Goal: Task Accomplishment & Management: Manage account settings

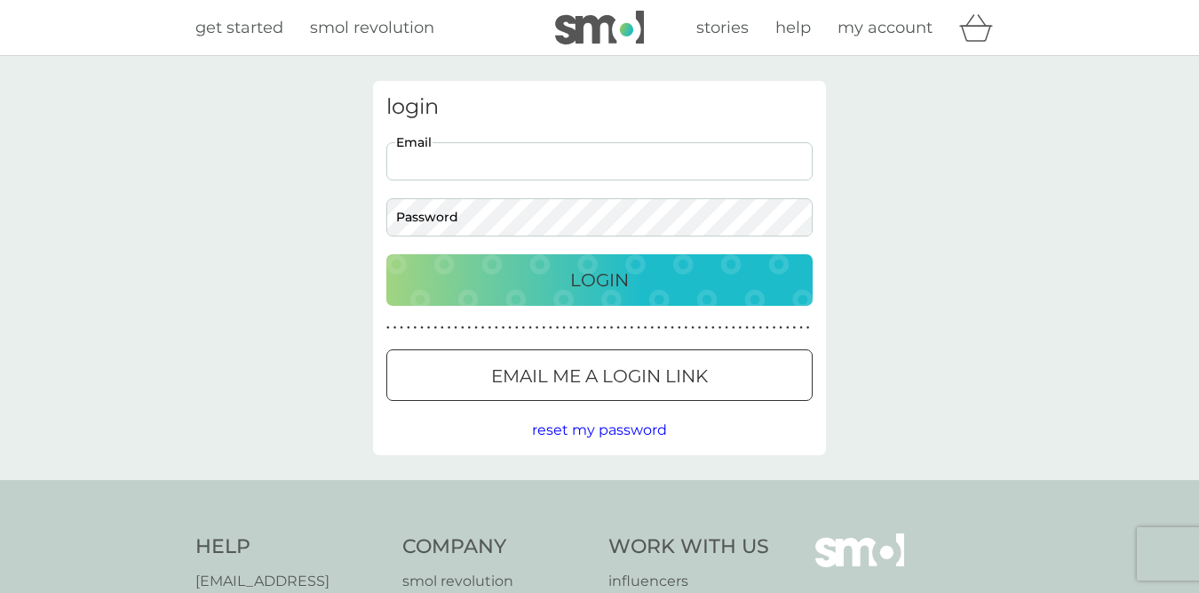
type input "vickylpike@aol.com"
click at [595, 274] on p "Login" at bounding box center [599, 280] width 59 height 28
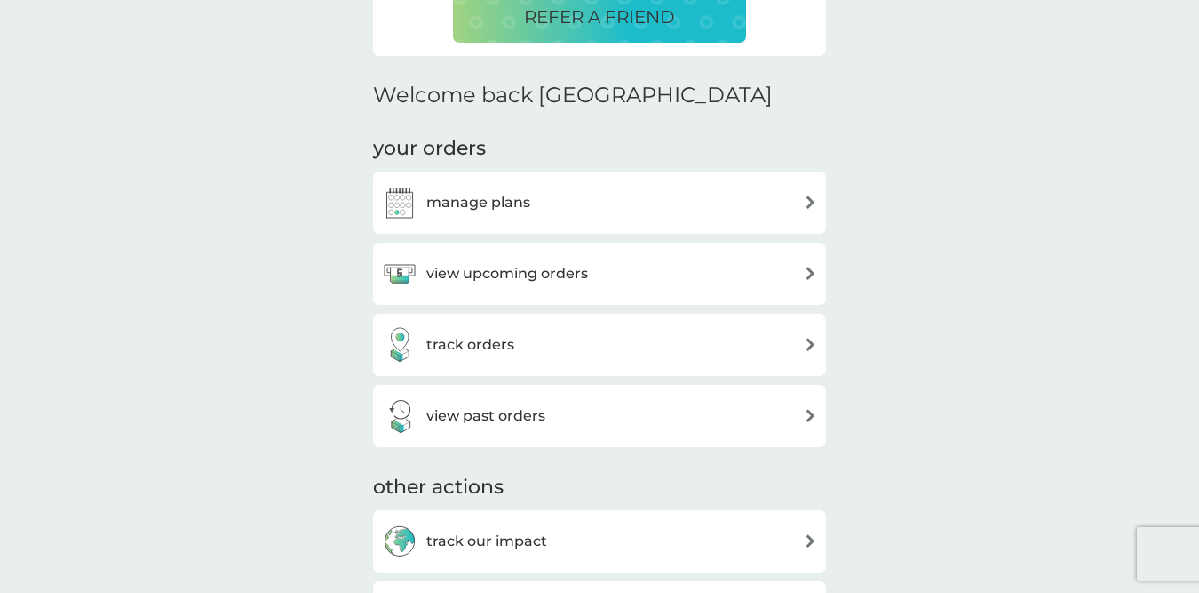
scroll to position [490, 0]
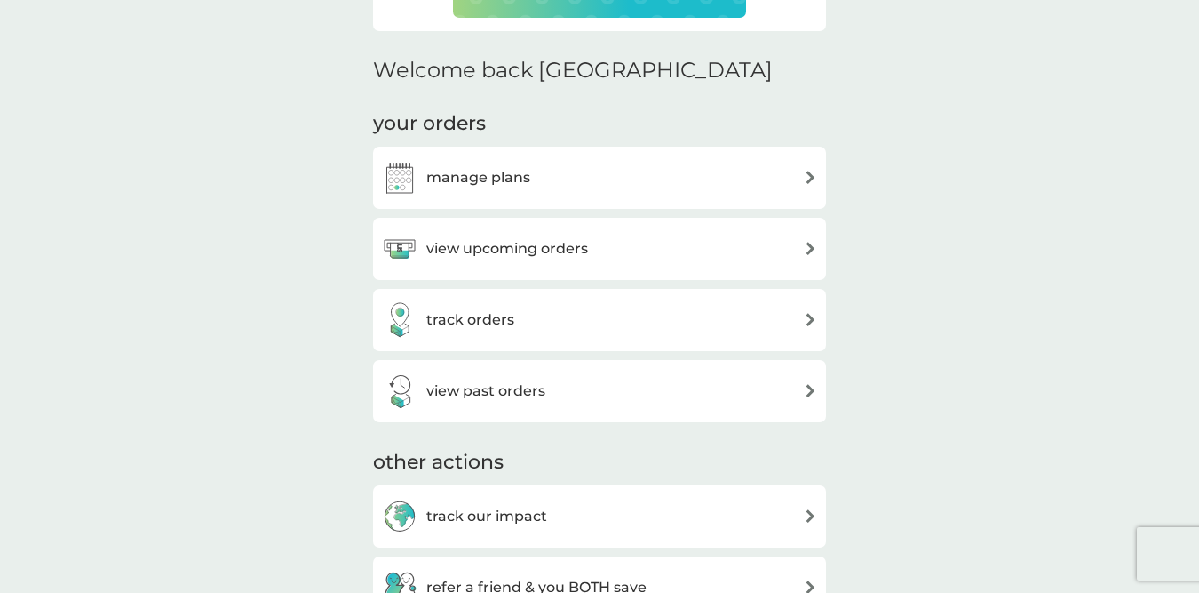
click at [616, 171] on div "manage plans" at bounding box center [599, 178] width 435 height 36
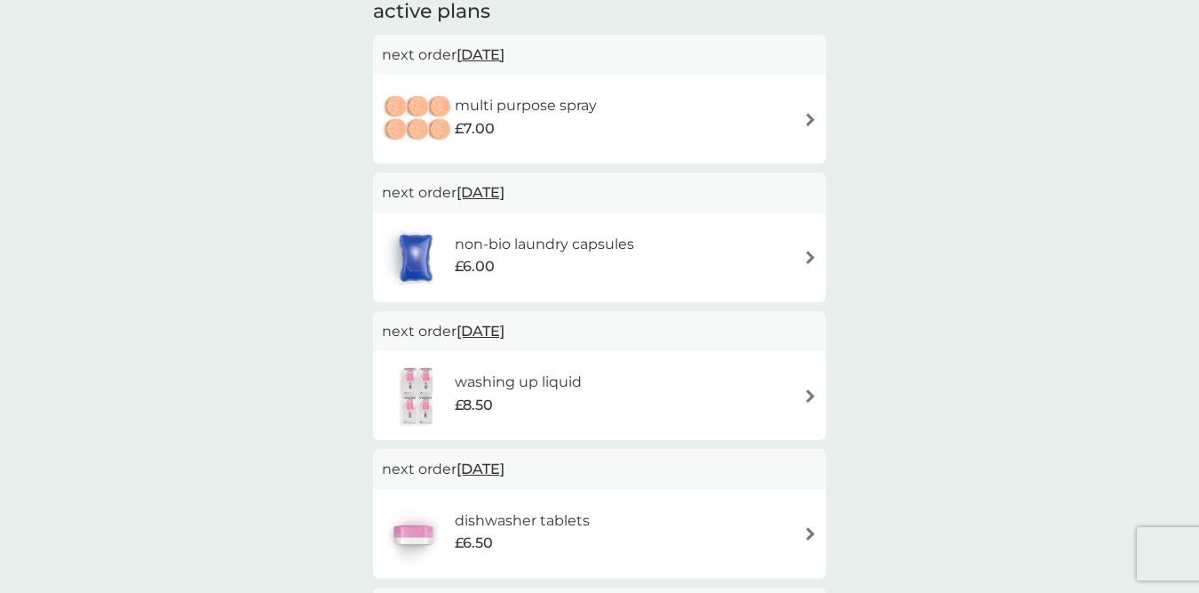
scroll to position [152, 0]
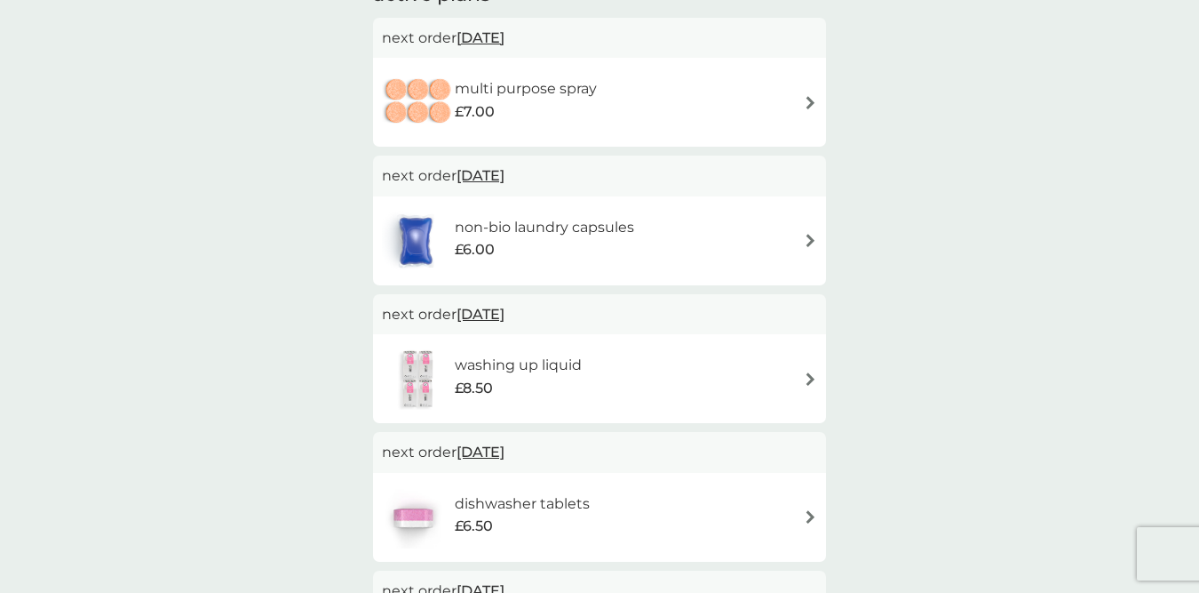
click at [658, 376] on div "washing up liquid £8.50" at bounding box center [599, 378] width 435 height 62
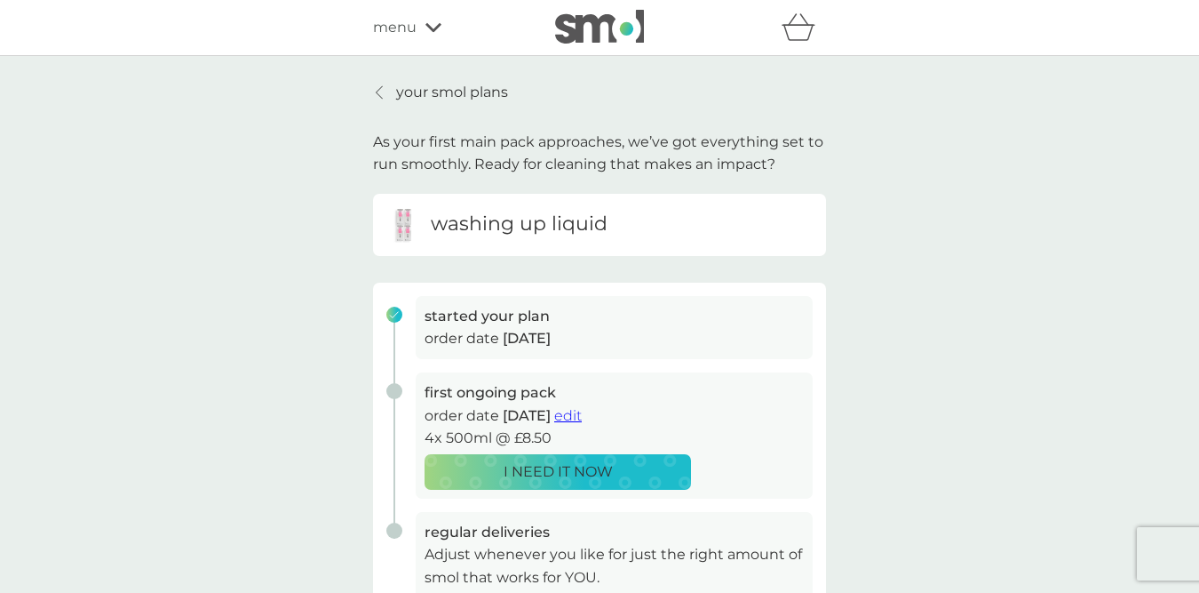
click at [637, 460] on div "I NEED IT NOW" at bounding box center [557, 471] width 243 height 23
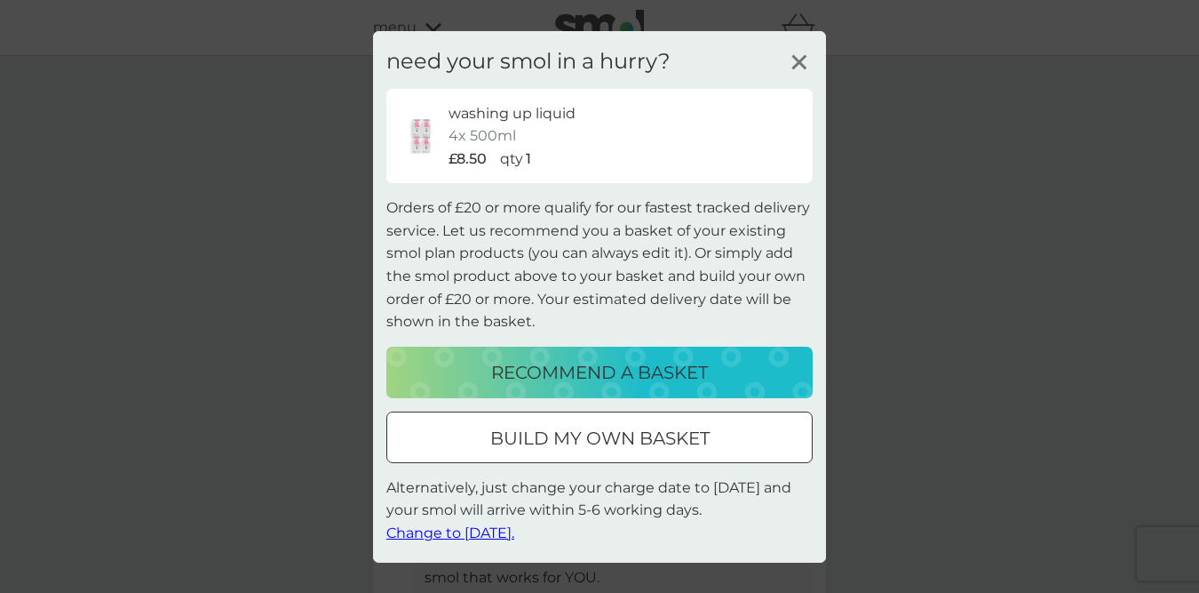
click at [511, 530] on span "Change to [DATE]." at bounding box center [450, 532] width 128 height 17
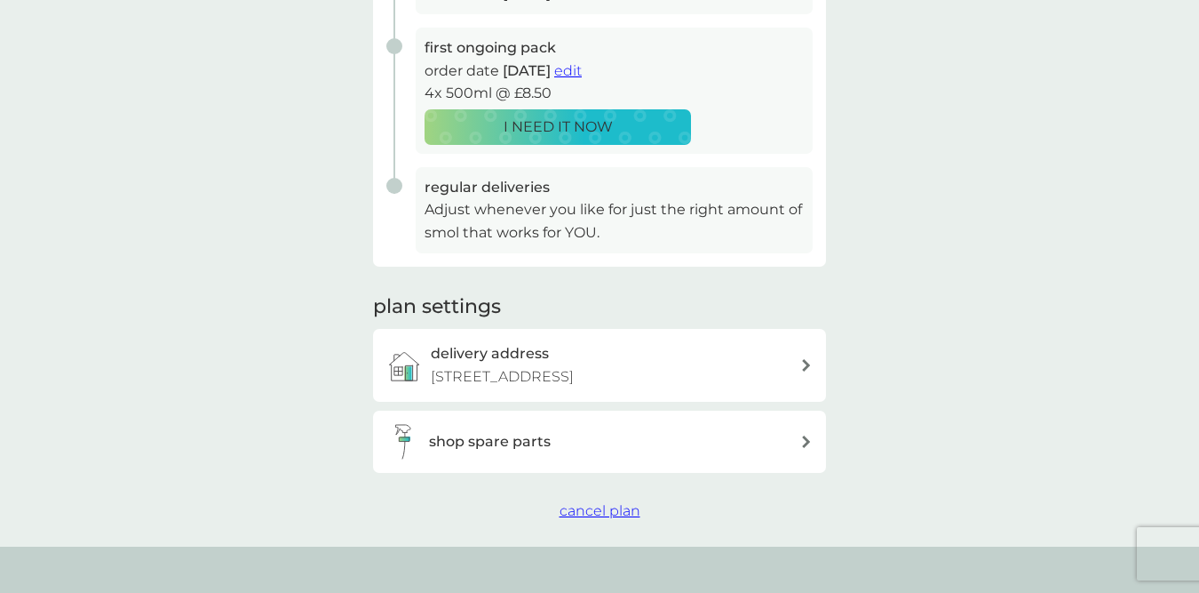
scroll to position [344, 0]
click at [563, 440] on div "shop spare parts" at bounding box center [614, 442] width 371 height 23
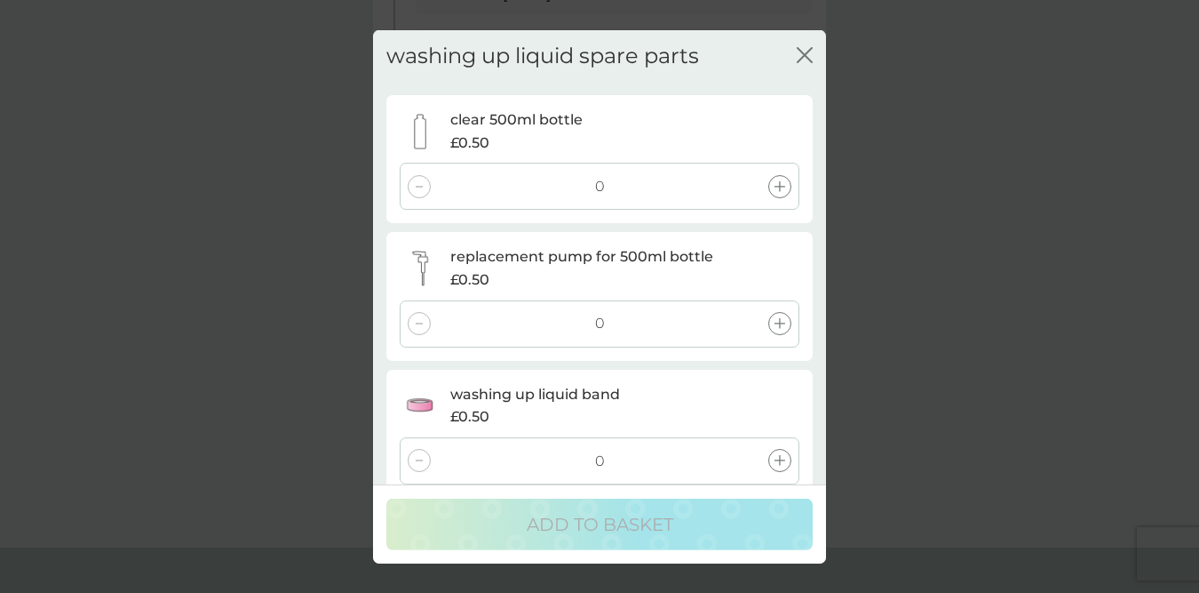
scroll to position [0, 0]
click at [814, 53] on div "washing up liquid spare parts close clear 500ml bottle £0.50 0 replacement pump…" at bounding box center [599, 256] width 453 height 454
click at [802, 55] on icon "close" at bounding box center [805, 54] width 16 height 16
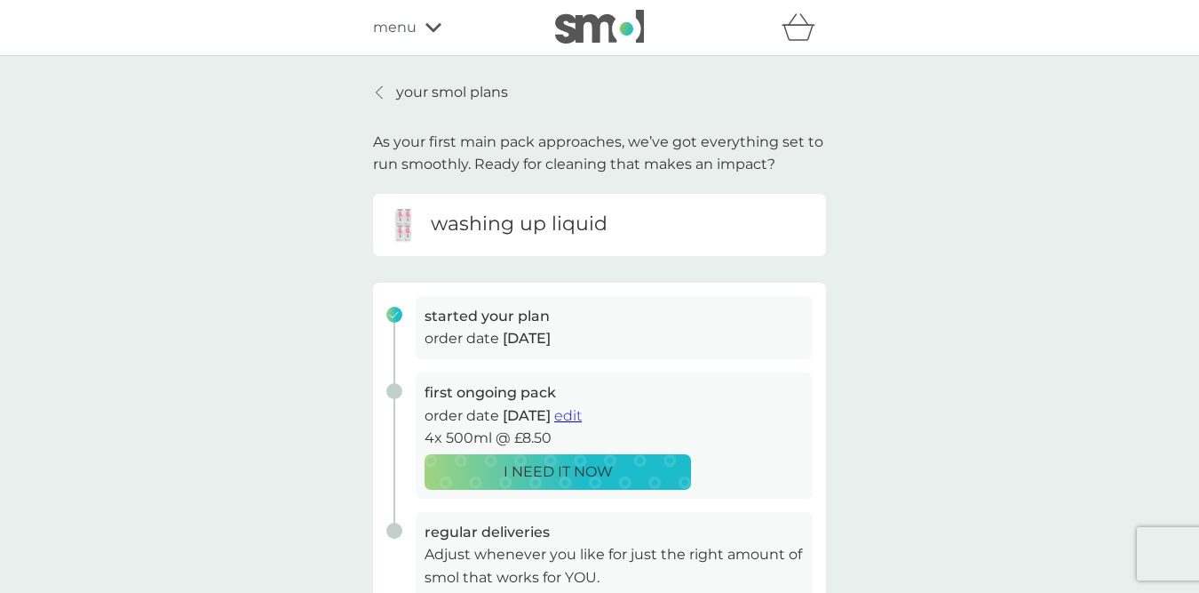
click at [404, 92] on p "your smol plans" at bounding box center [452, 92] width 112 height 23
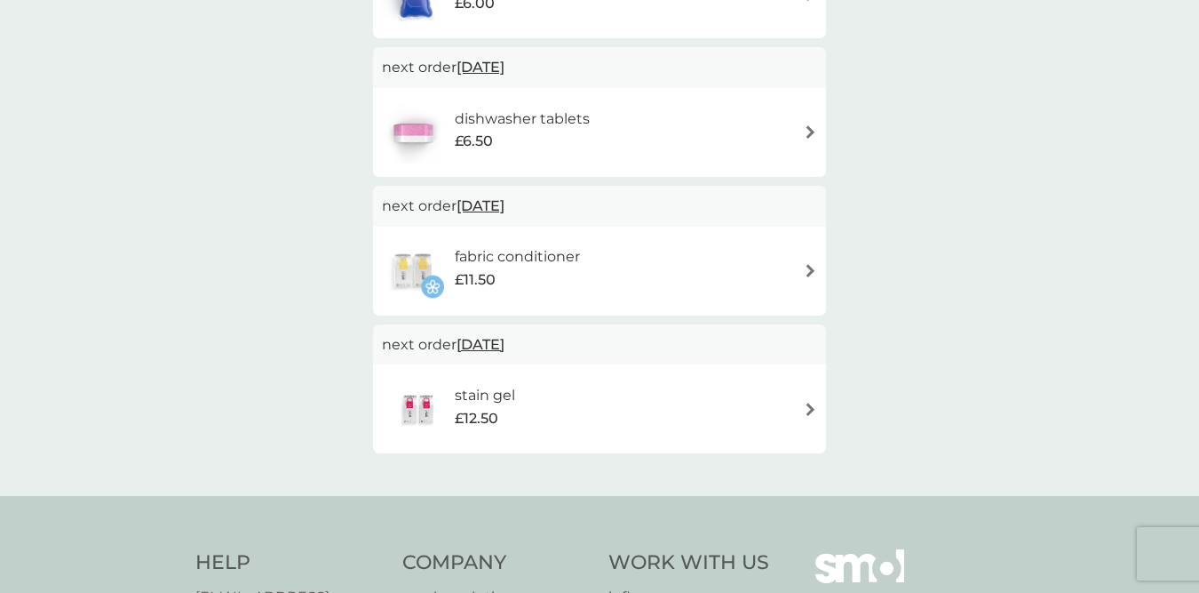
scroll to position [533, 0]
click at [573, 354] on p "next order [DATE]" at bounding box center [599, 348] width 435 height 23
click at [558, 381] on div "stain gel £12.50" at bounding box center [599, 412] width 435 height 62
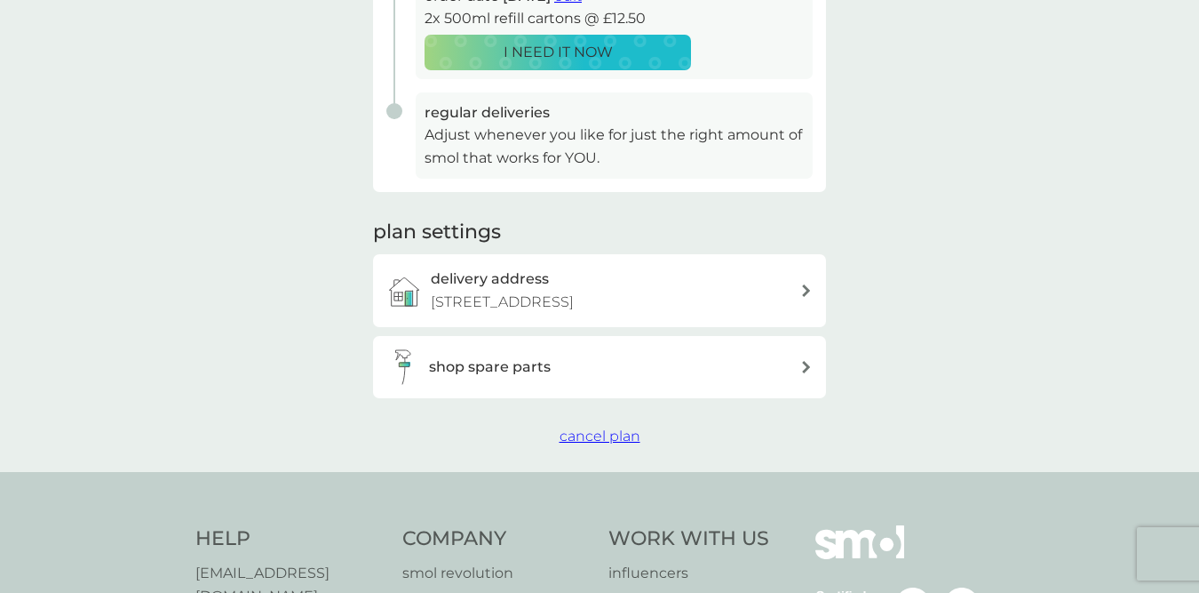
scroll to position [431, 0]
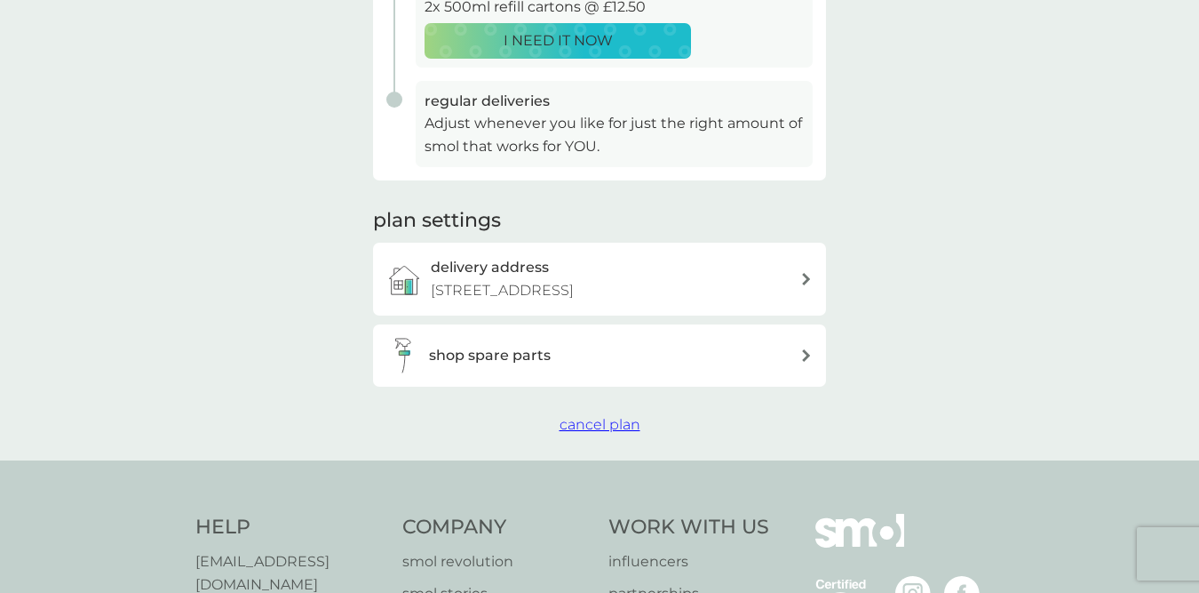
click at [584, 417] on span "cancel plan" at bounding box center [600, 424] width 81 height 17
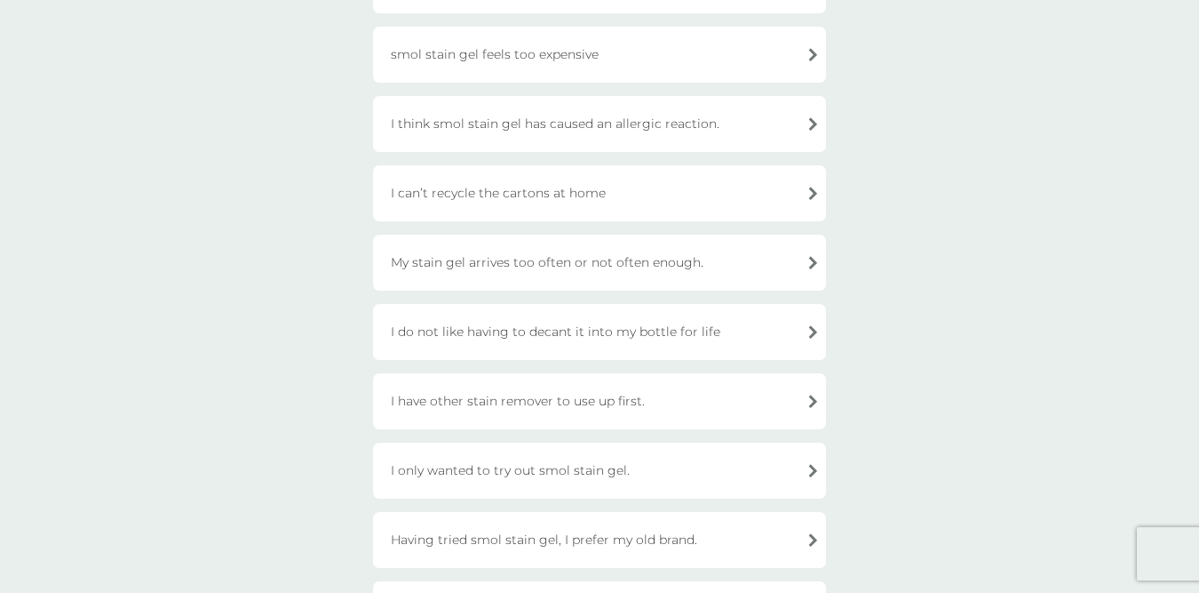
scroll to position [240, 0]
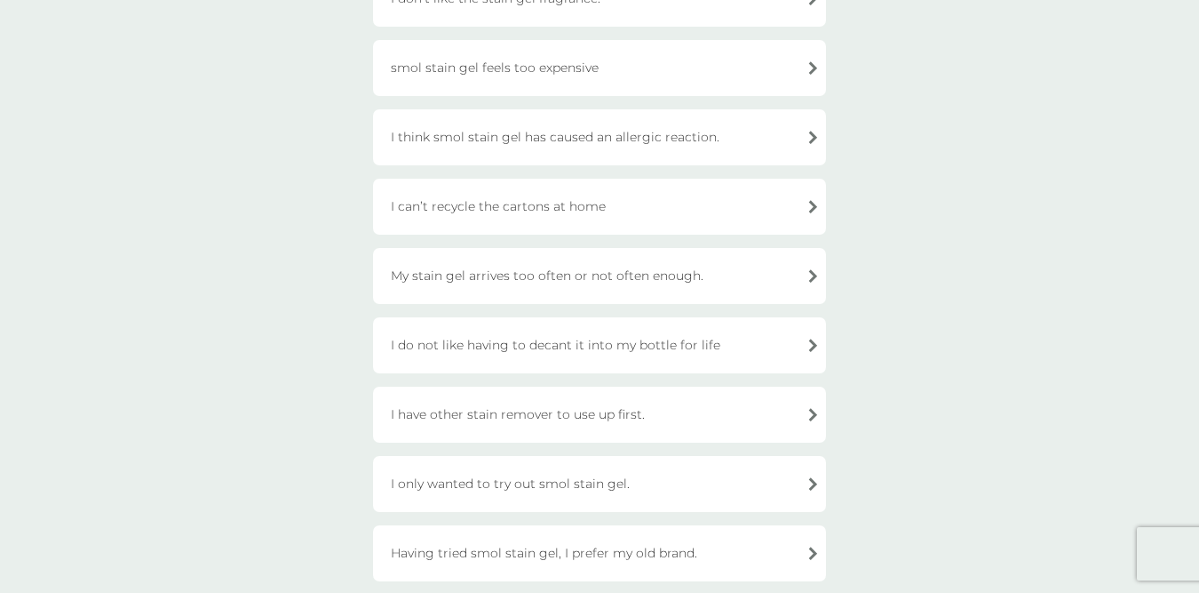
click at [605, 264] on div "My stain gel arrives too often or not often enough." at bounding box center [599, 276] width 453 height 56
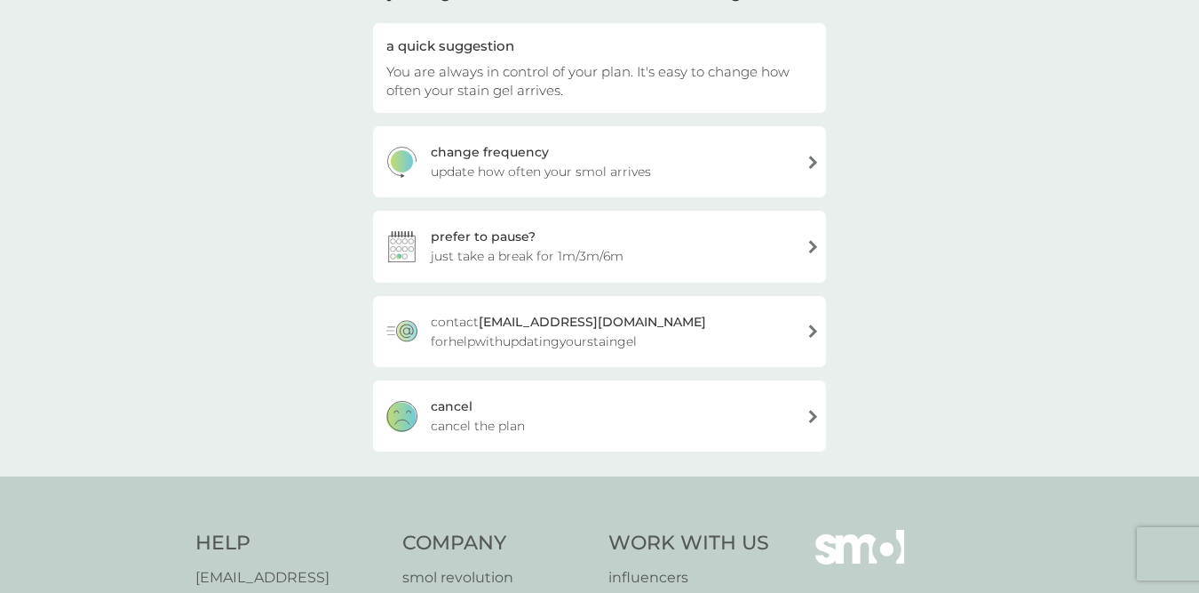
scroll to position [158, 0]
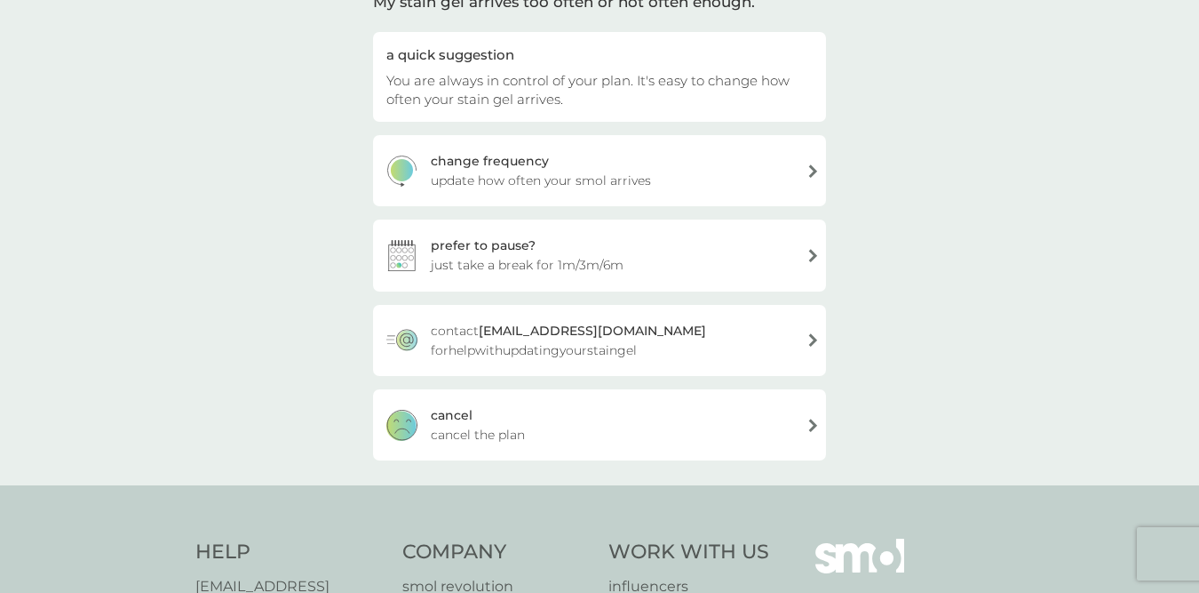
click at [591, 442] on div "[PERSON_NAME] the plan" at bounding box center [599, 424] width 453 height 71
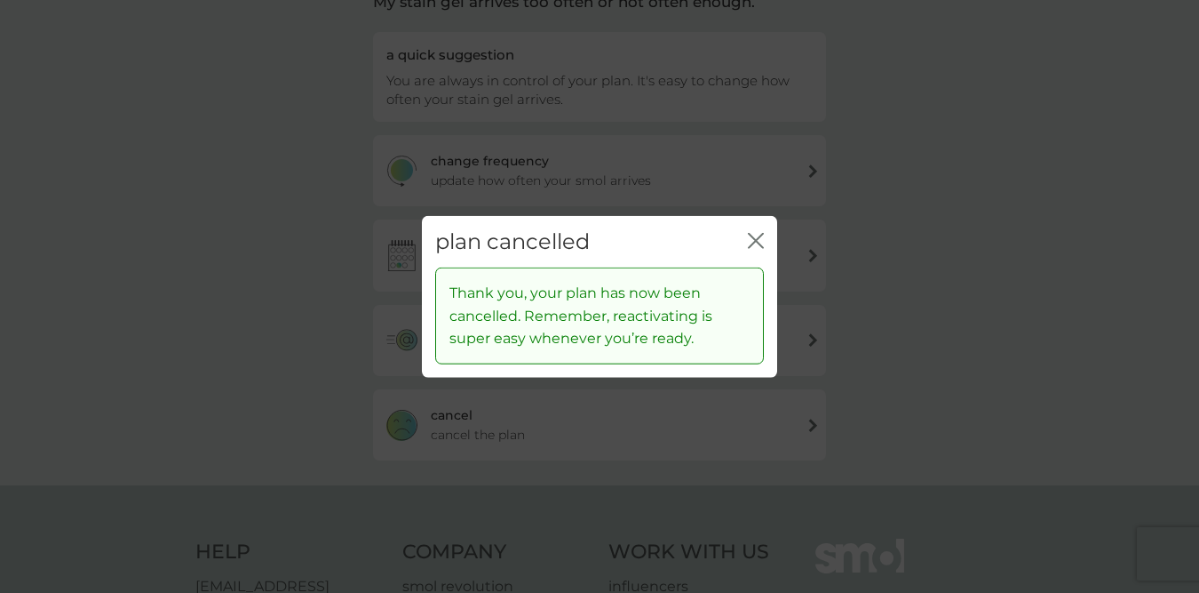
click at [761, 235] on icon "close" at bounding box center [756, 240] width 16 height 16
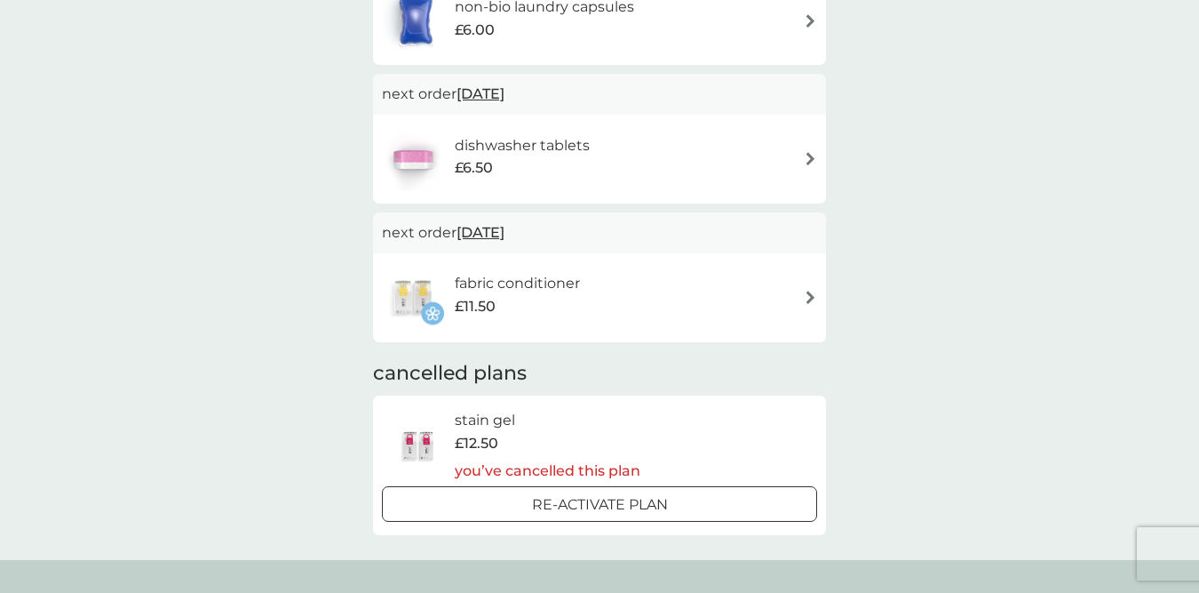
scroll to position [513, 0]
click at [622, 289] on div "fabric conditioner £11.50" at bounding box center [599, 295] width 435 height 62
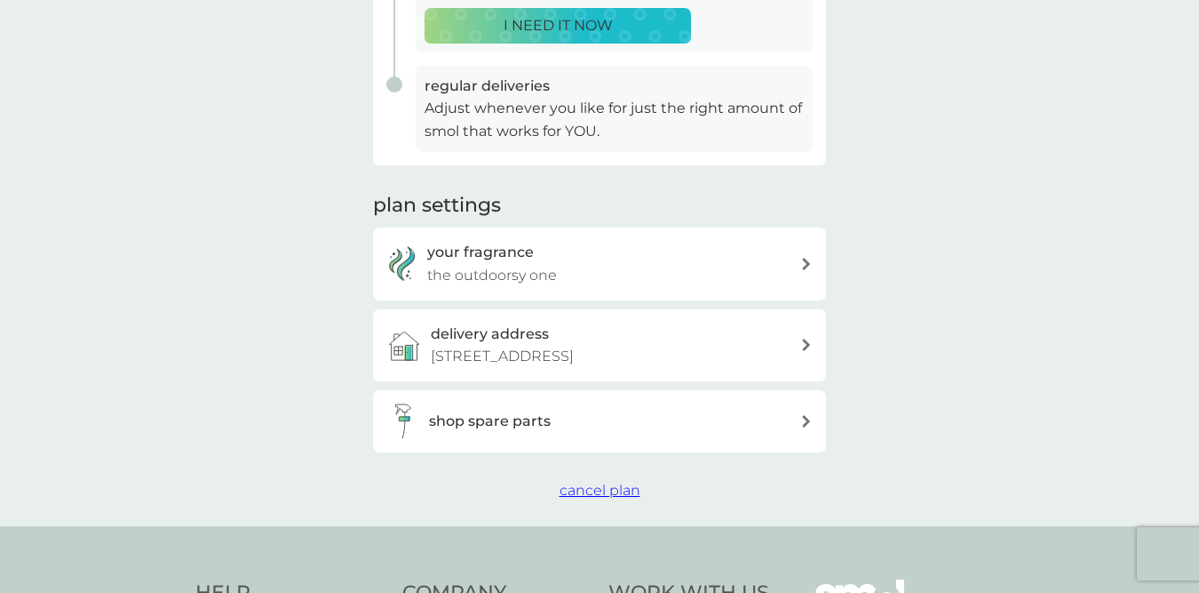
scroll to position [453, 0]
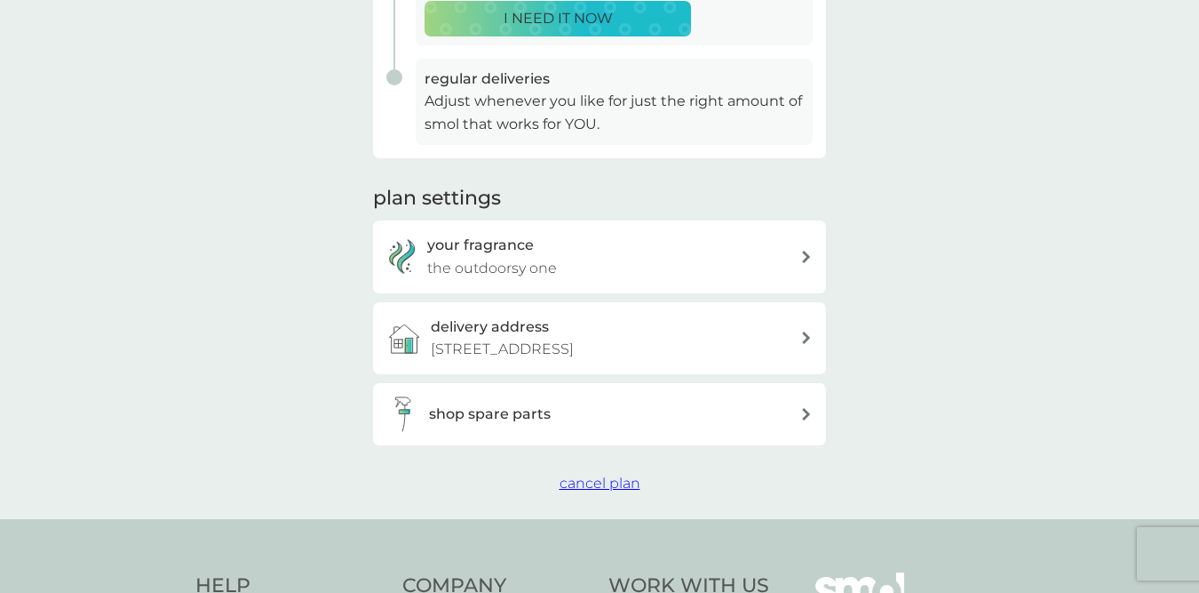
click at [628, 257] on div "your fragrance the outdoorsy one" at bounding box center [613, 256] width 373 height 45
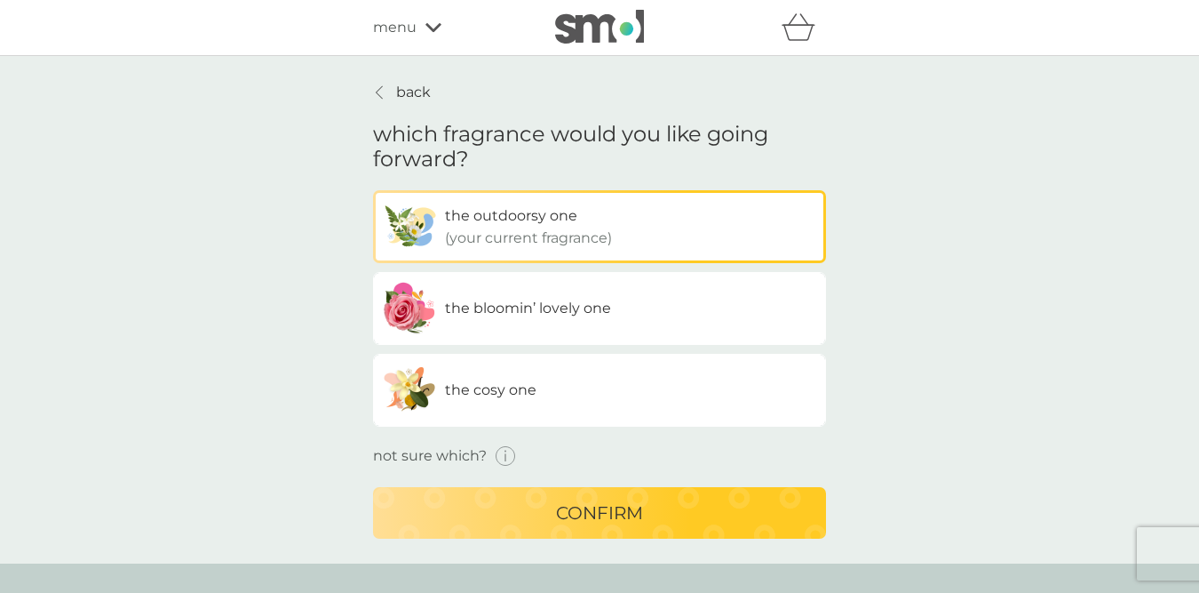
click at [397, 97] on p "back" at bounding box center [413, 92] width 35 height 23
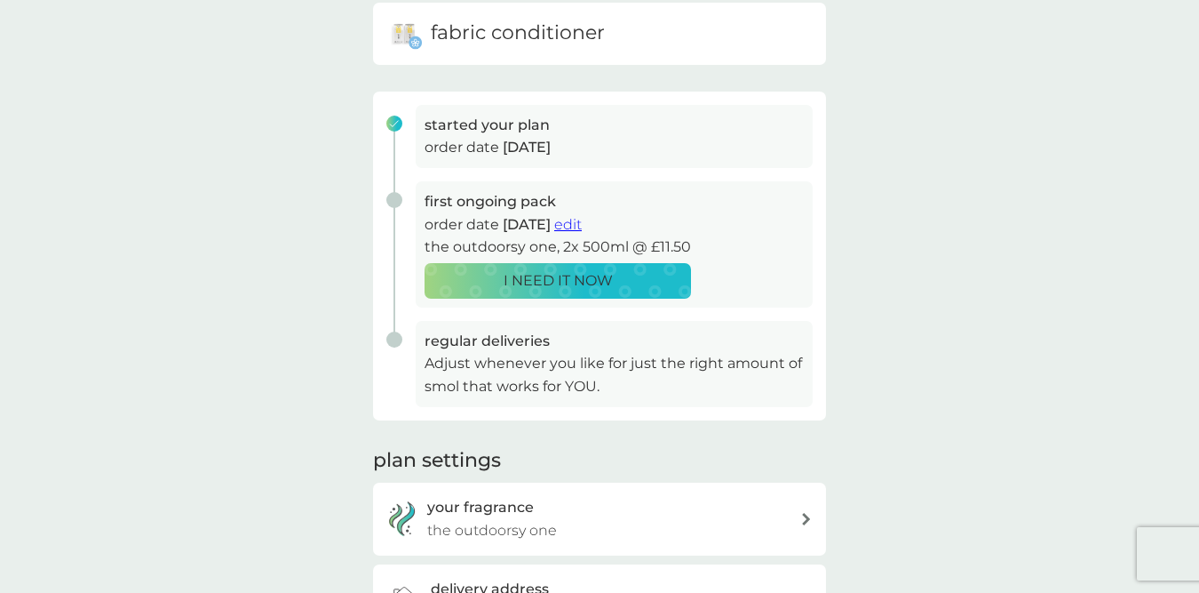
scroll to position [181, 0]
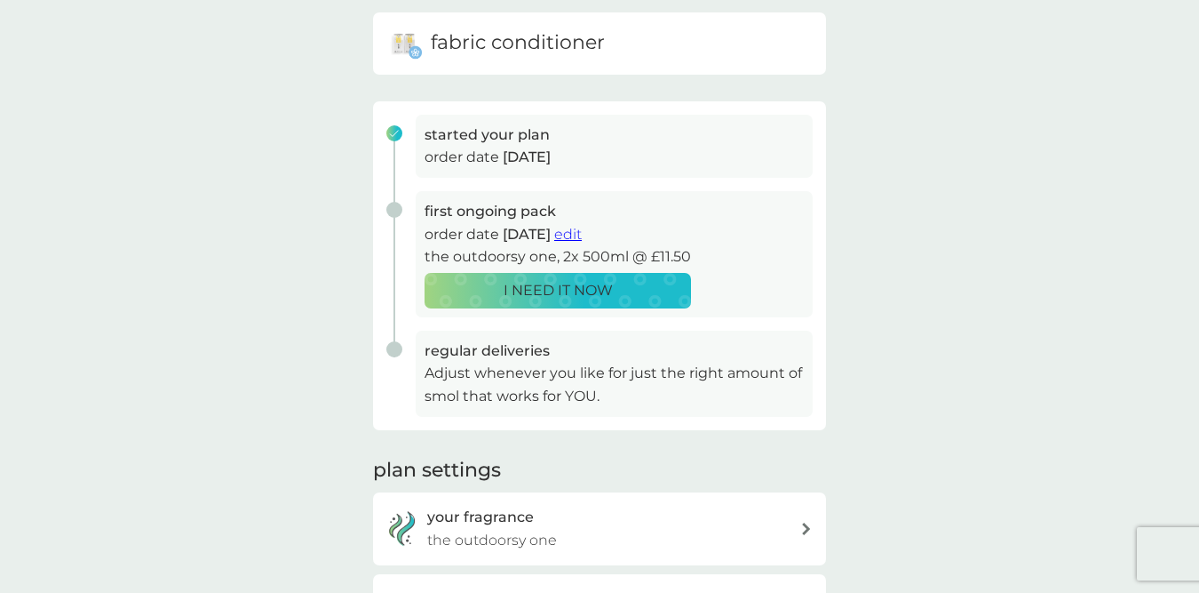
click at [582, 230] on span "edit" at bounding box center [568, 234] width 28 height 17
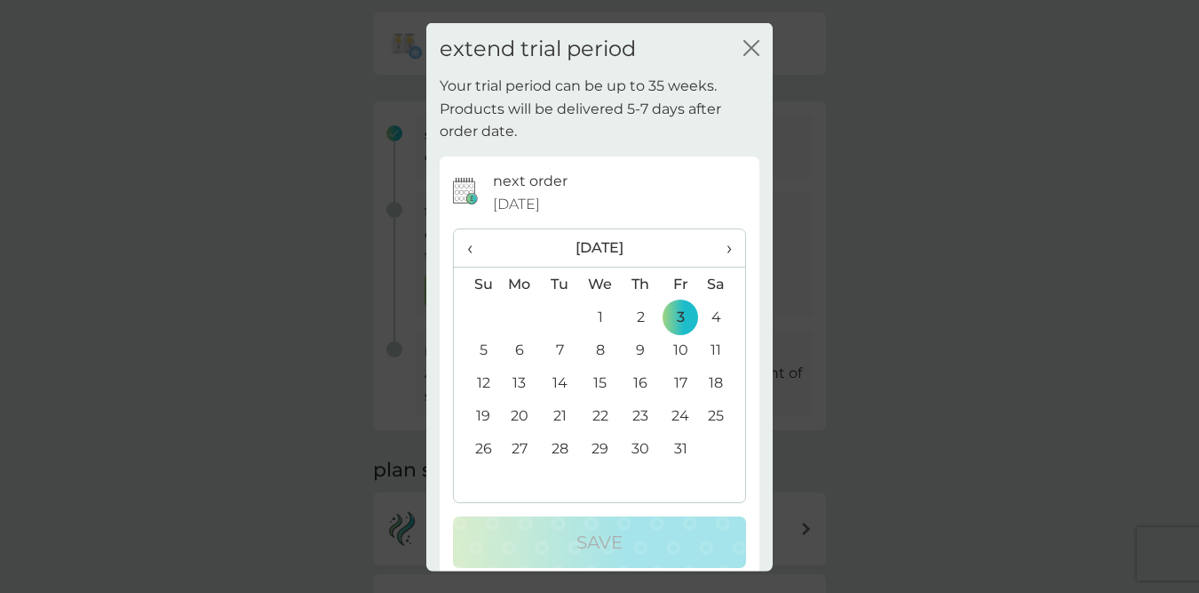
click at [715, 251] on span "›" at bounding box center [723, 247] width 18 height 37
click at [733, 251] on th "›" at bounding box center [723, 248] width 44 height 38
click at [687, 314] on td "2" at bounding box center [681, 316] width 40 height 33
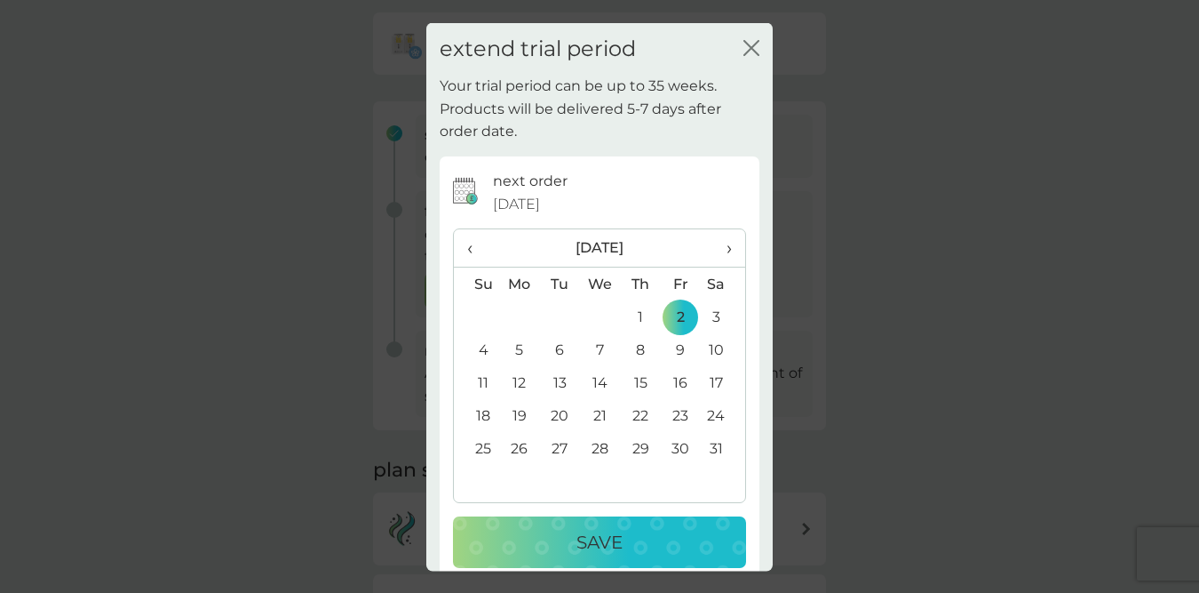
click at [651, 546] on div "Save" at bounding box center [600, 542] width 258 height 28
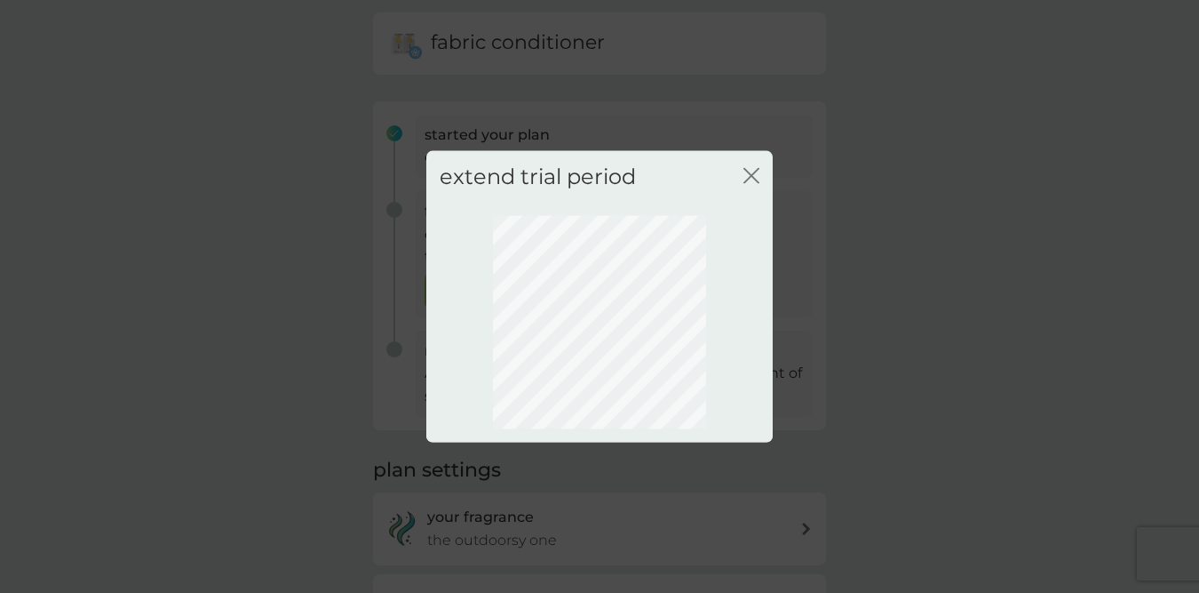
scroll to position [151, 0]
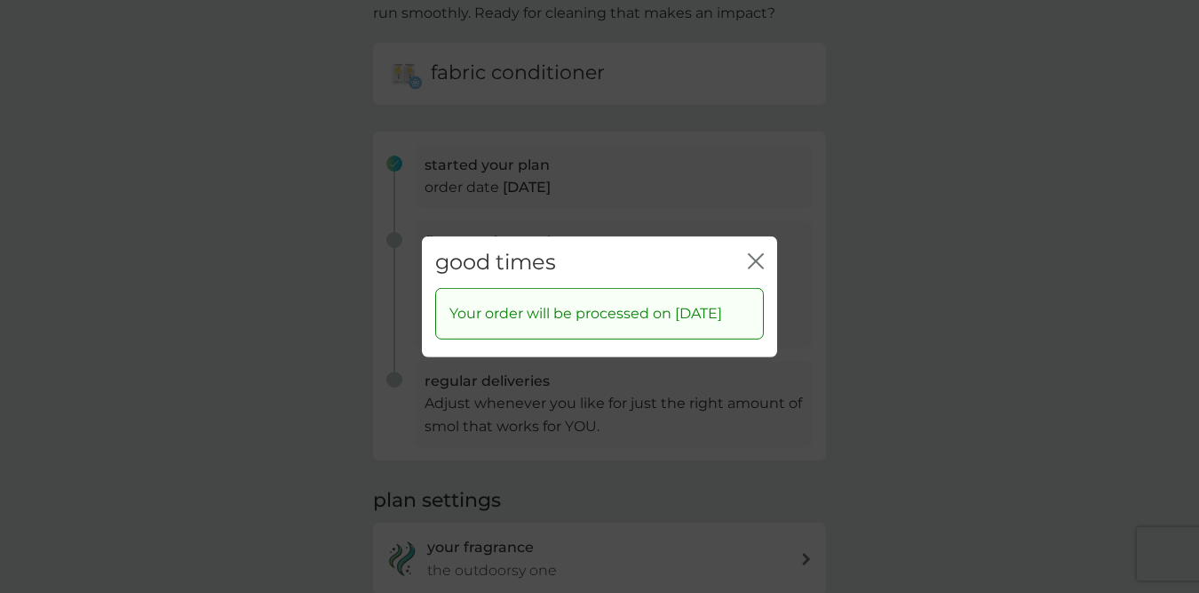
click at [748, 252] on icon "close" at bounding box center [756, 260] width 16 height 16
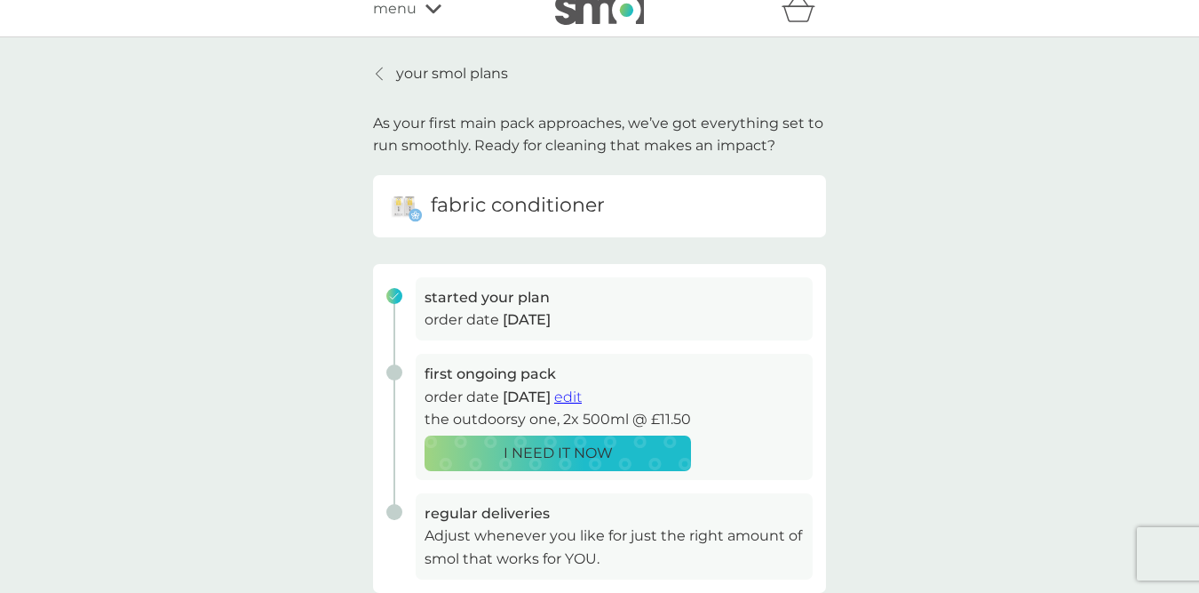
scroll to position [14, 0]
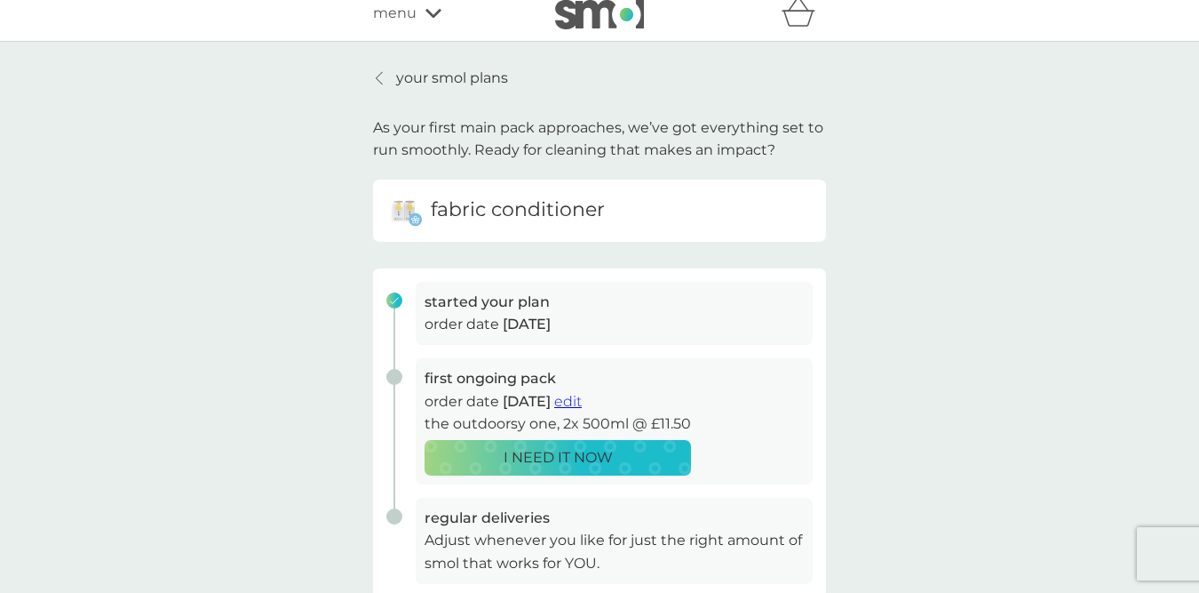
click at [468, 78] on p "your smol plans" at bounding box center [452, 78] width 112 height 23
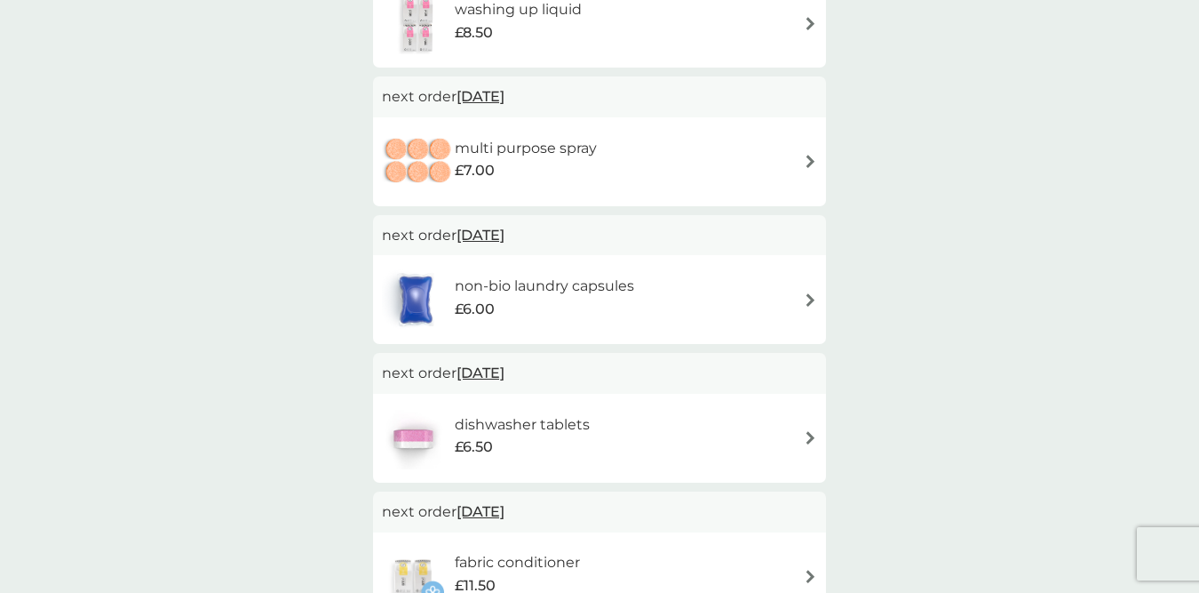
scroll to position [236, 0]
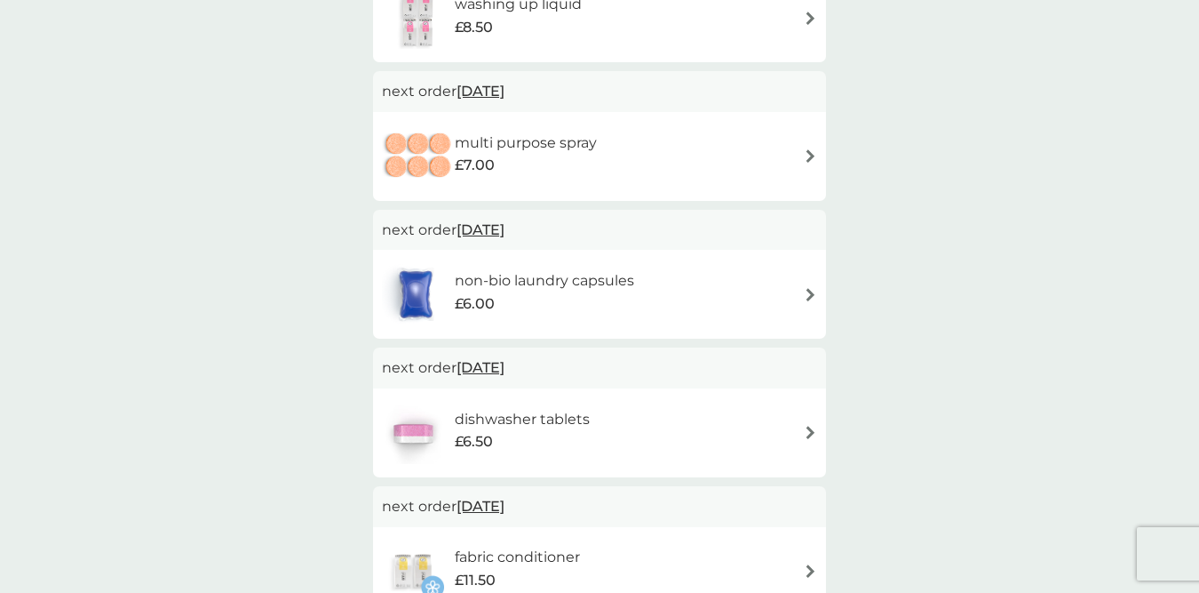
click at [649, 439] on div "dishwasher tablets £6.50" at bounding box center [599, 433] width 435 height 62
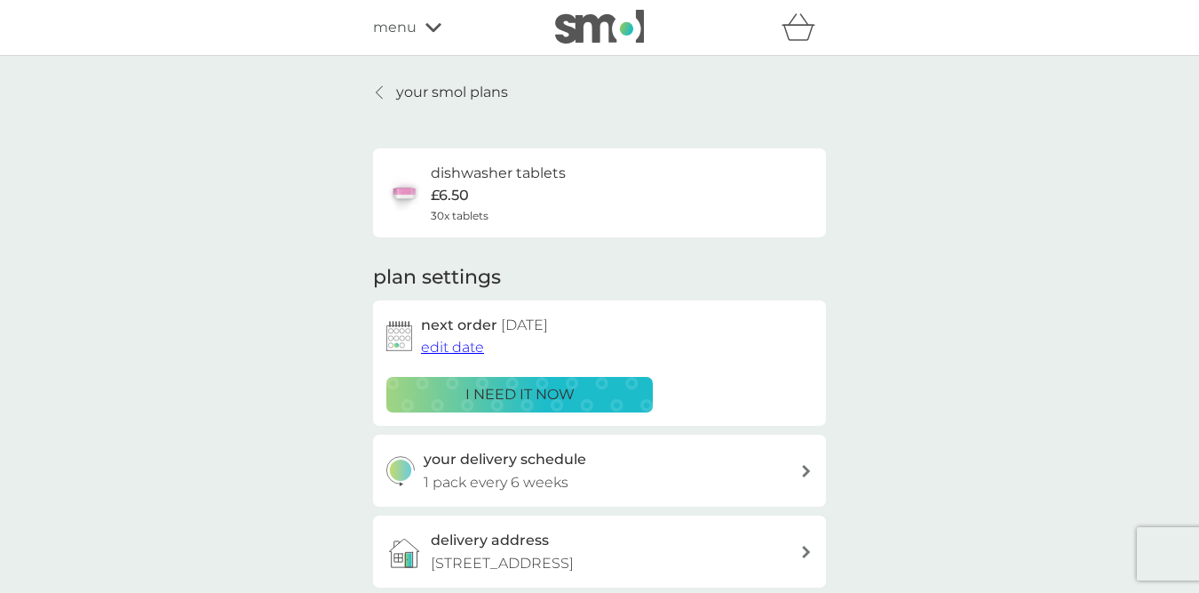
click at [681, 466] on div "your delivery schedule 1 pack every 6 weeks" at bounding box center [613, 470] width 378 height 45
select select "42"
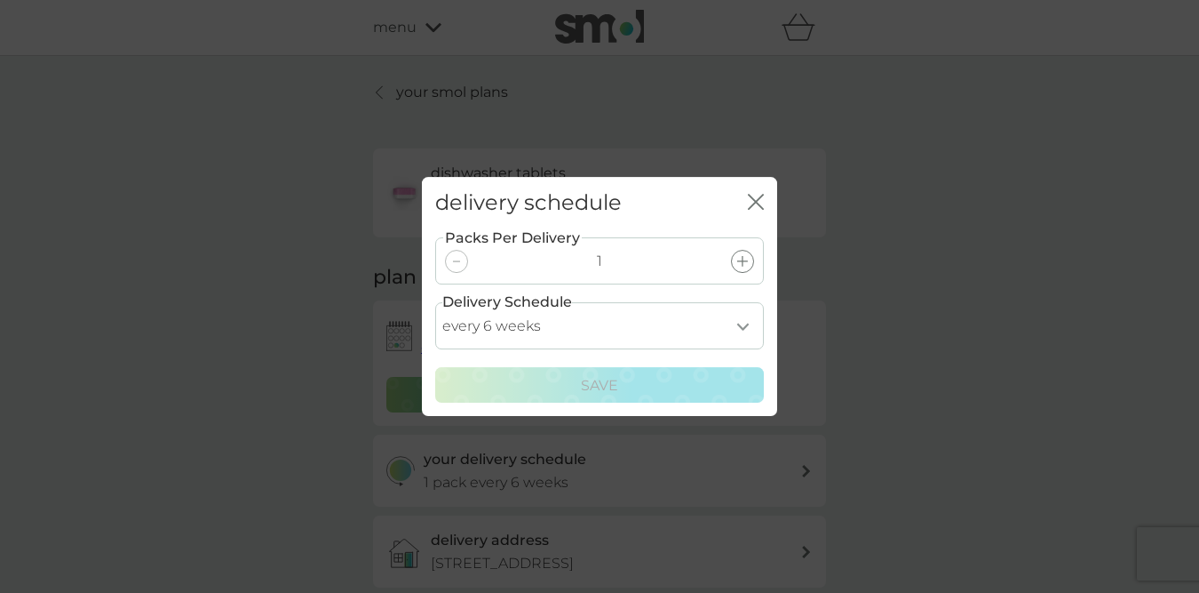
click at [750, 203] on icon "close" at bounding box center [756, 202] width 16 height 16
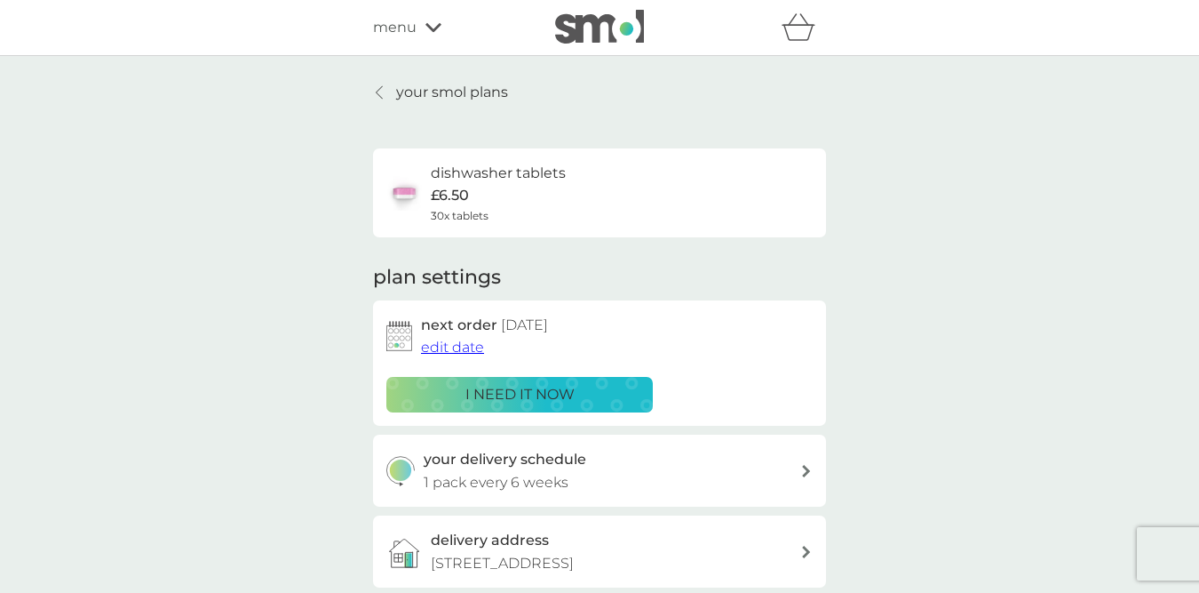
click at [428, 96] on p "your smol plans" at bounding box center [452, 92] width 112 height 23
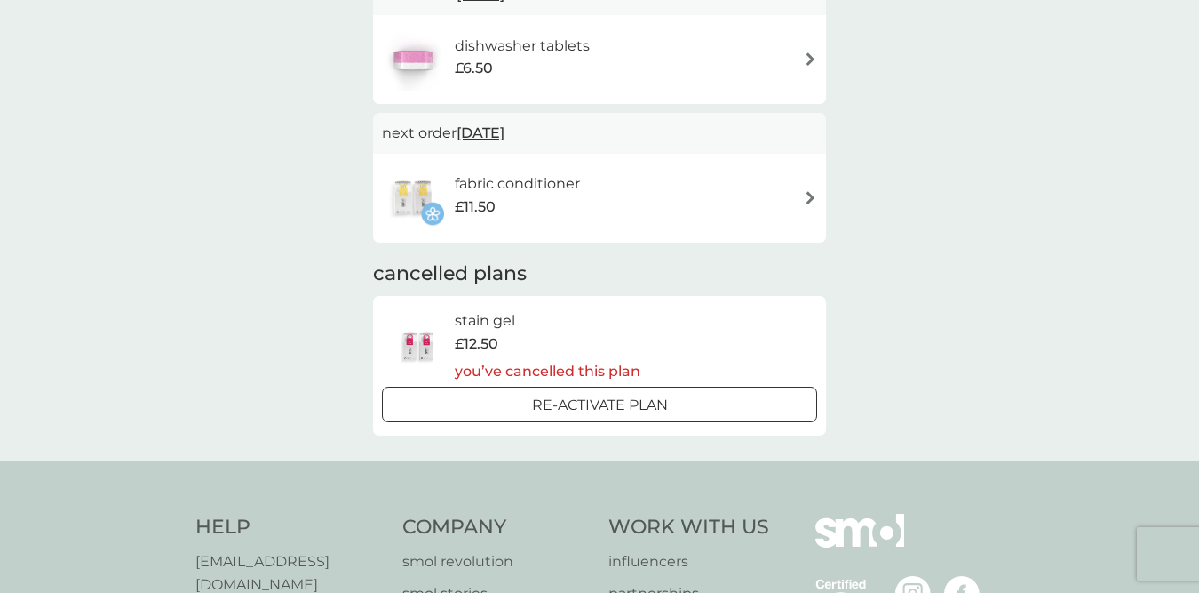
scroll to position [582, 0]
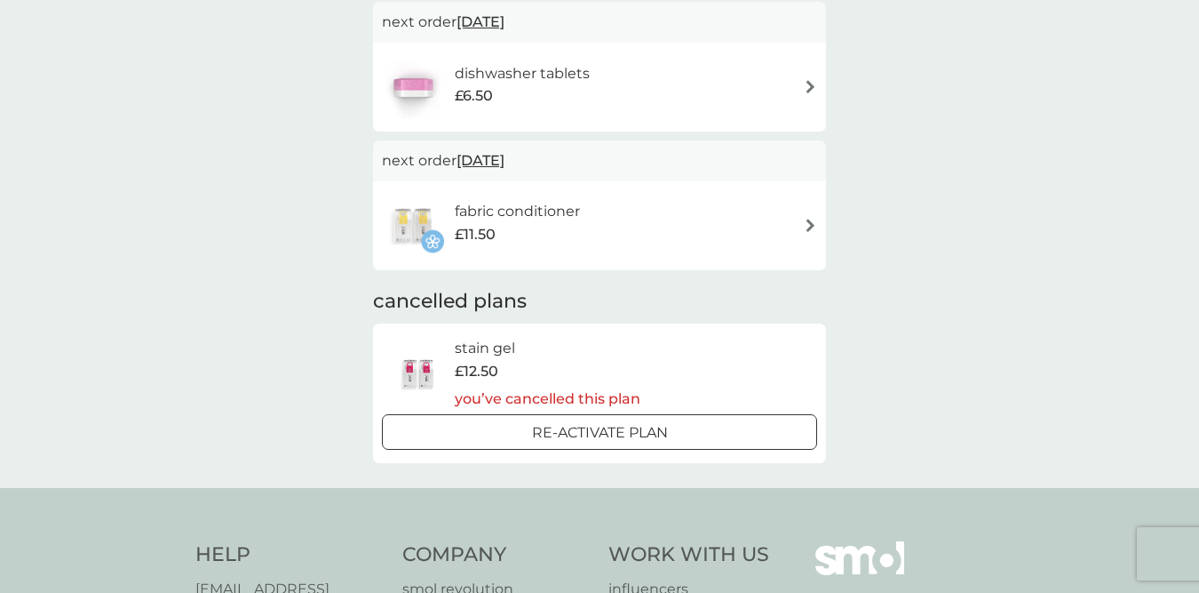
click at [528, 204] on h6 "fabric conditioner" at bounding box center [517, 211] width 125 height 23
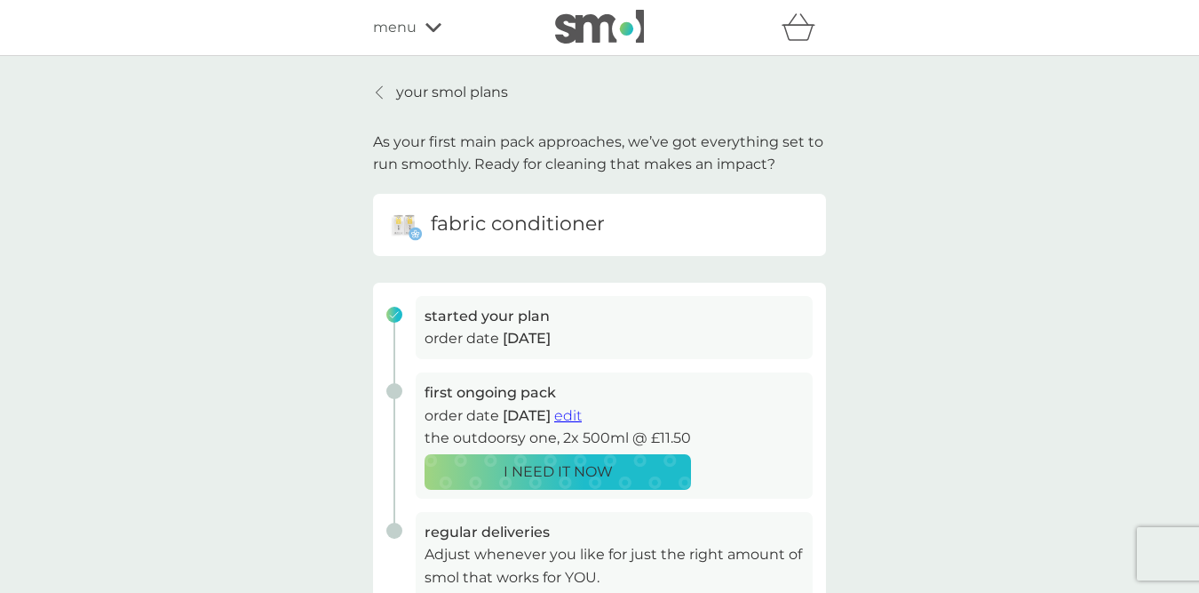
click at [483, 79] on div "your smol plans As your first main pack approaches, we’ve got everything set to…" at bounding box center [599, 514] width 1199 height 916
click at [474, 92] on p "your smol plans" at bounding box center [452, 92] width 112 height 23
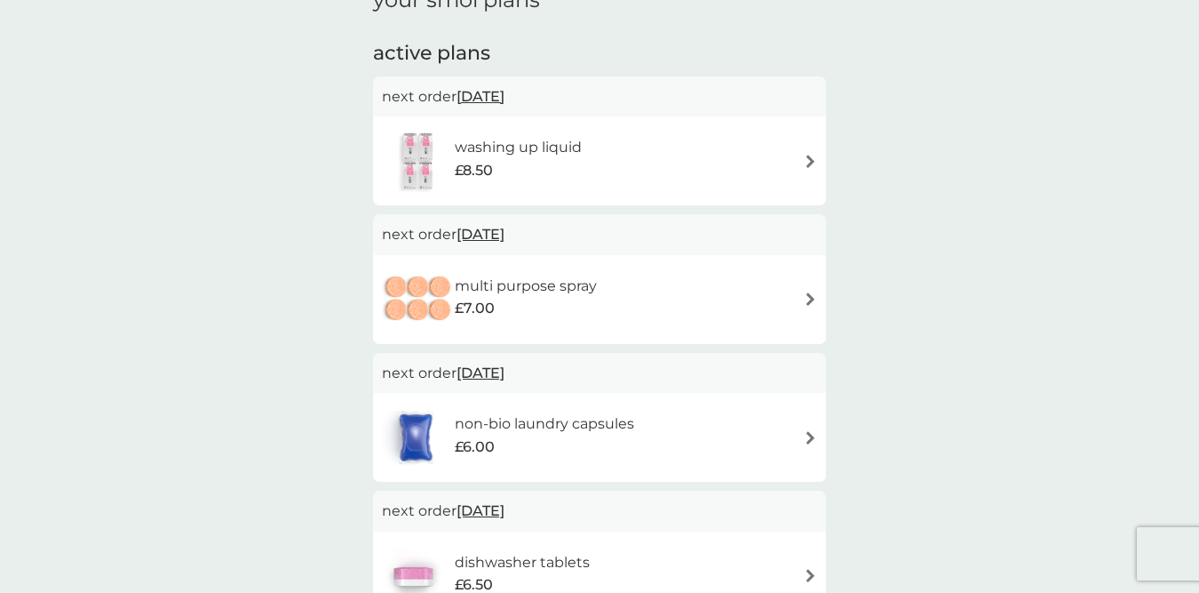
scroll to position [147, 0]
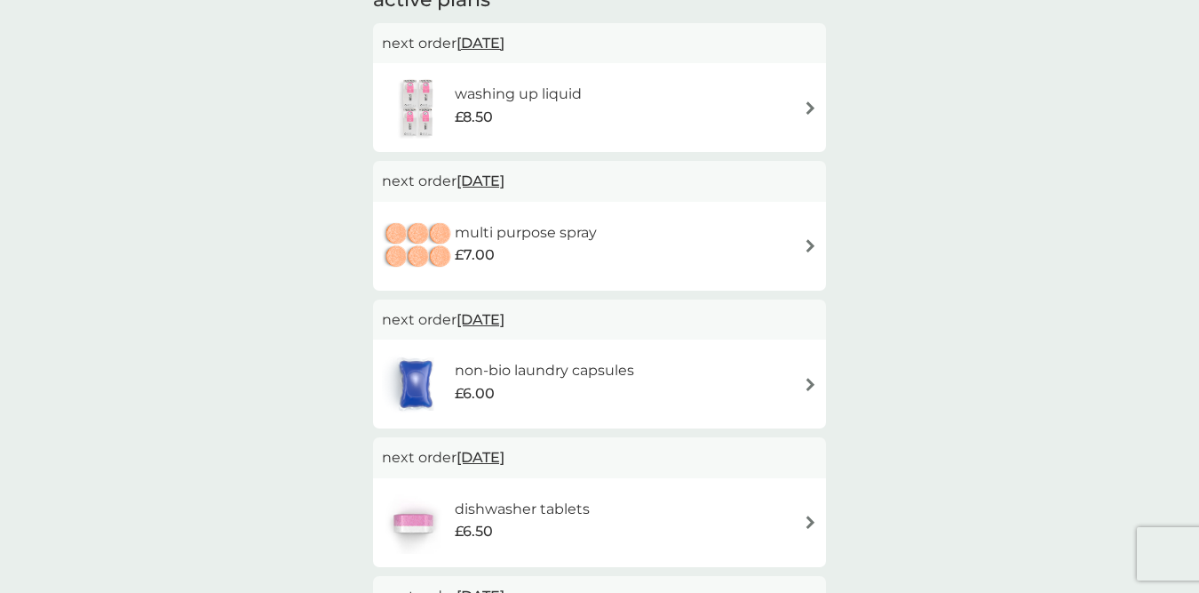
click at [549, 244] on div "£7.00" at bounding box center [526, 254] width 142 height 23
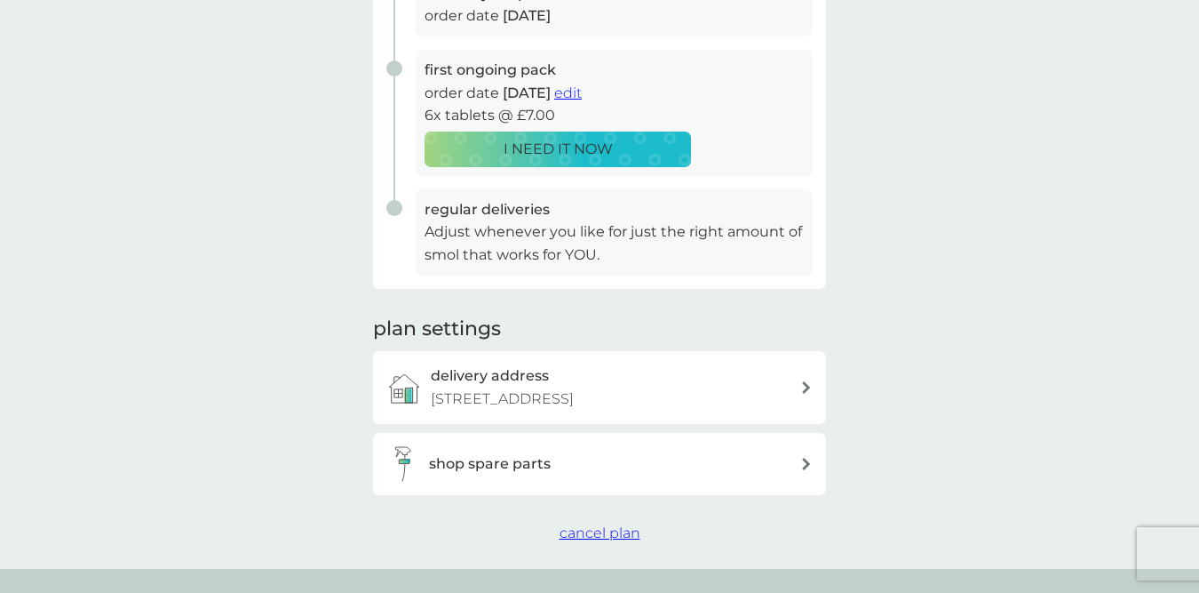
scroll to position [267, 0]
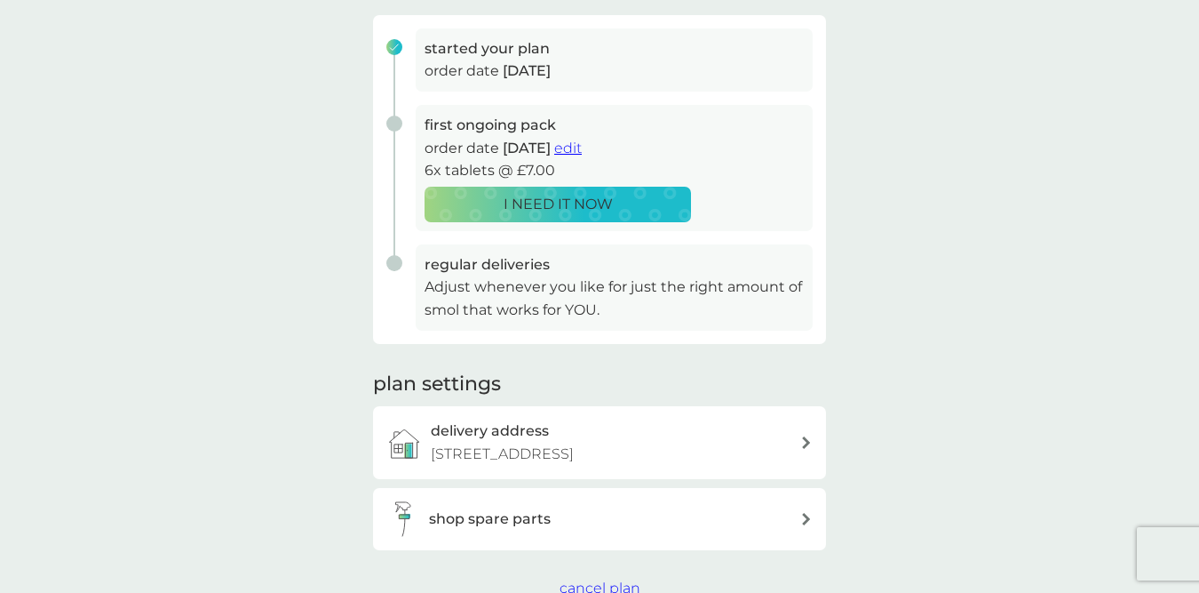
click at [573, 197] on p "I NEED IT NOW" at bounding box center [558, 204] width 109 height 23
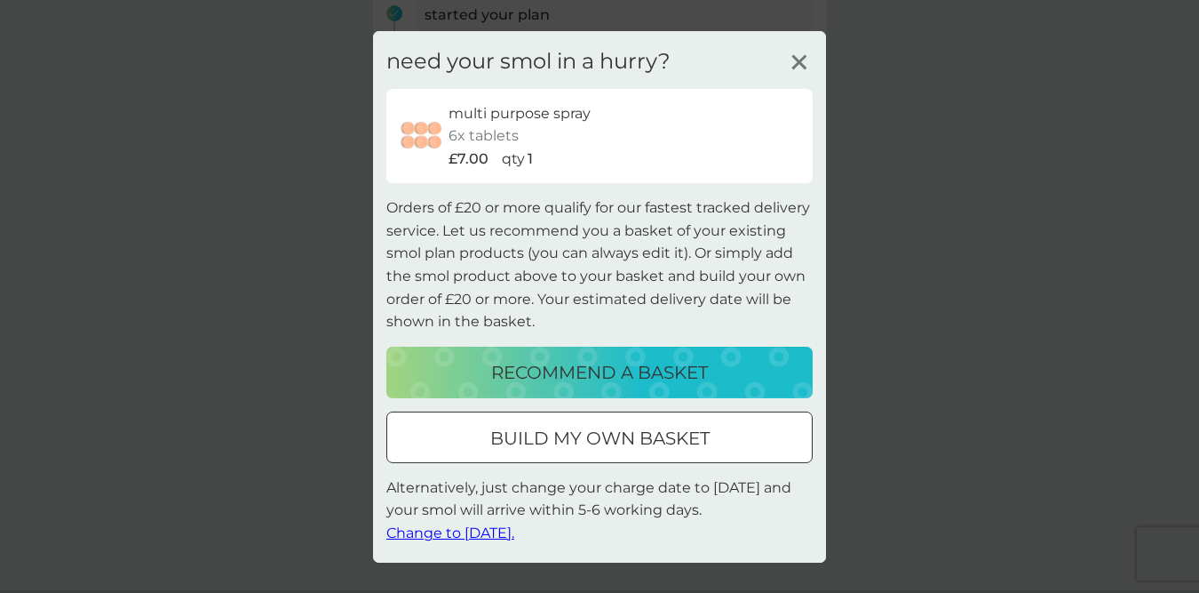
scroll to position [309, 0]
click at [800, 68] on icon at bounding box center [799, 61] width 27 height 27
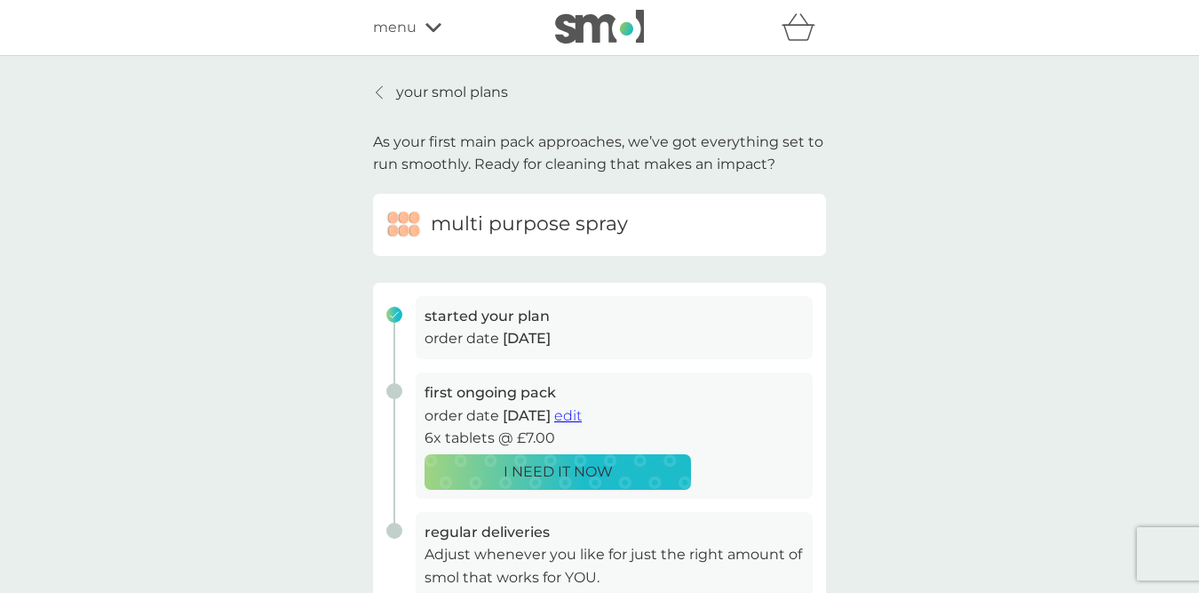
scroll to position [0, 0]
click at [610, 28] on img at bounding box center [599, 27] width 89 height 34
